Goal: Find specific page/section: Find specific page/section

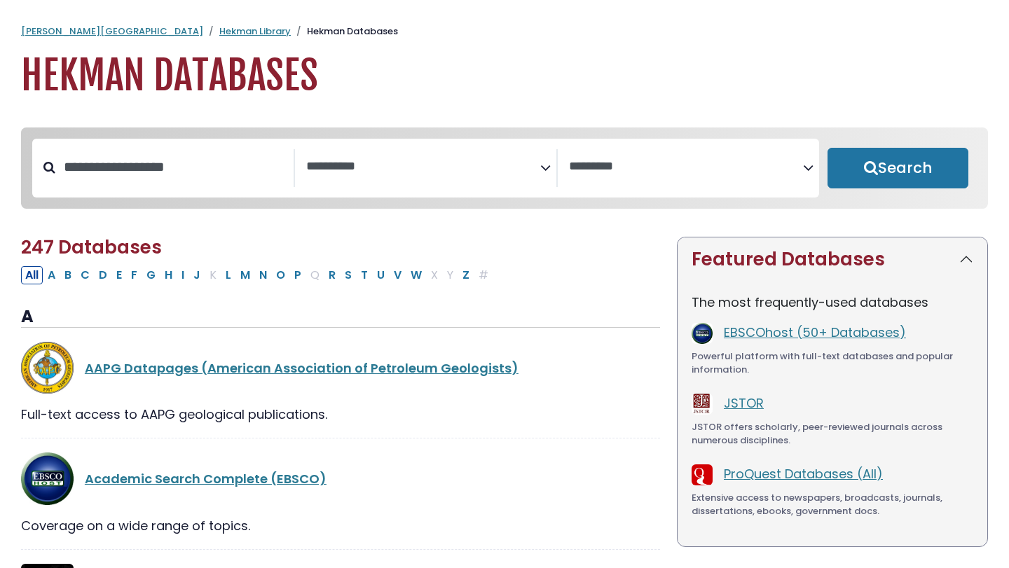
select select "Database Subject Filter"
select select "Database Vendors Filter"
click at [204, 280] on button "J" at bounding box center [196, 275] width 15 height 18
select select "Database Subject Filter"
select select "Database Vendors Filter"
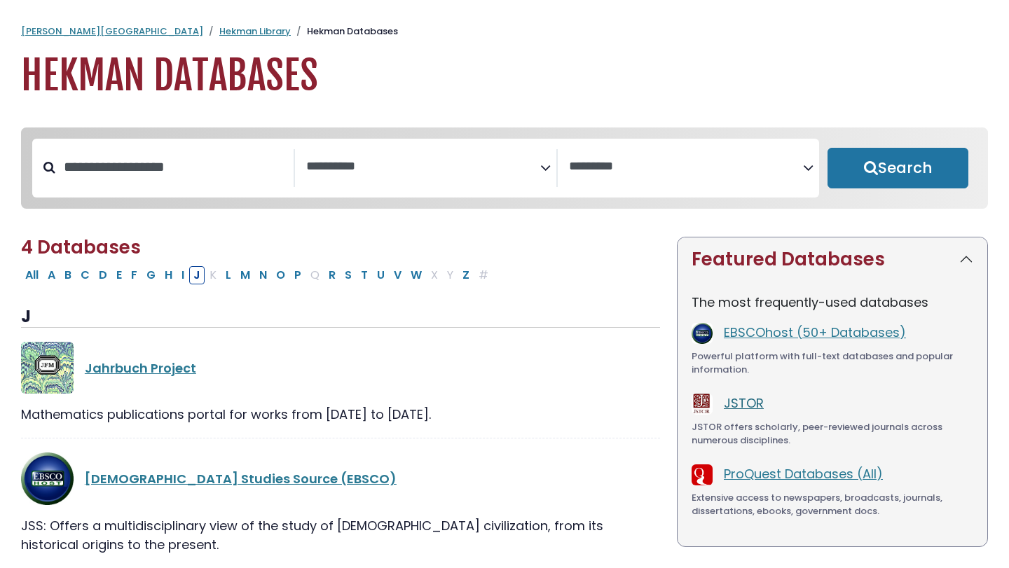
click at [740, 409] on link "JSTOR" at bounding box center [744, 404] width 40 height 18
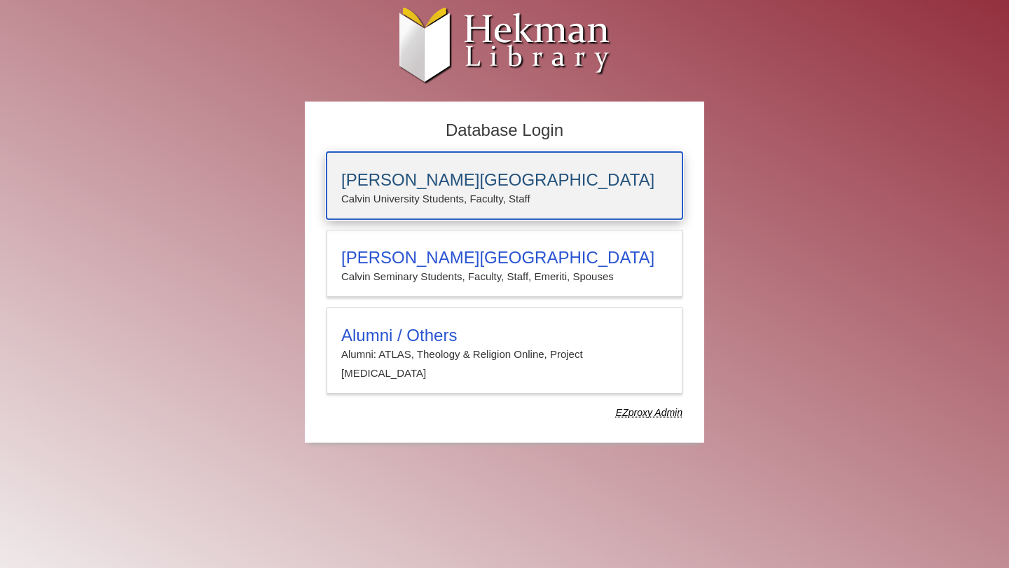
click at [483, 191] on p "Calvin University Students, Faculty, Staff" at bounding box center [504, 199] width 327 height 18
